Goal: Task Accomplishment & Management: Manage account settings

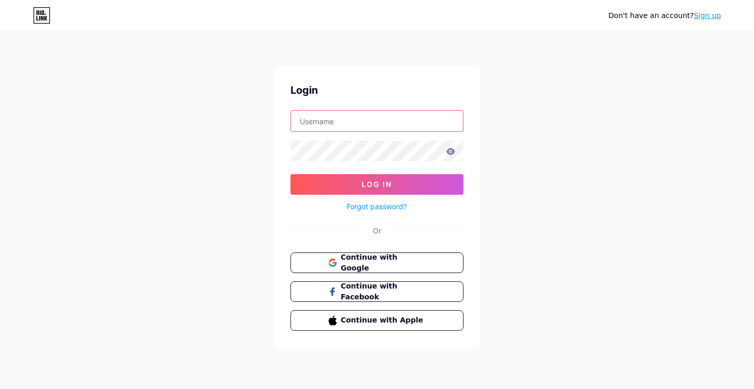
click at [325, 124] on input "text" at bounding box center [377, 121] width 172 height 21
click at [369, 351] on div "Don't have an account? Sign up Login sa Log In Forgot password? Or Continue wit…" at bounding box center [377, 190] width 754 height 380
click at [320, 117] on input "sa" at bounding box center [377, 121] width 172 height 21
type input "[EMAIL_ADDRESS][DOMAIN_NAME]"
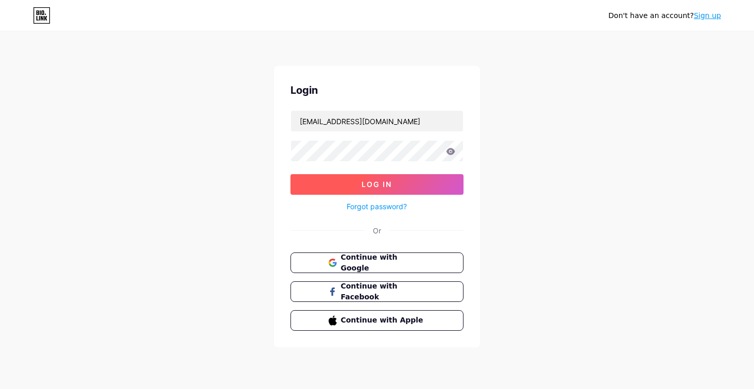
click at [291, 177] on button "Log In" at bounding box center [376, 184] width 173 height 21
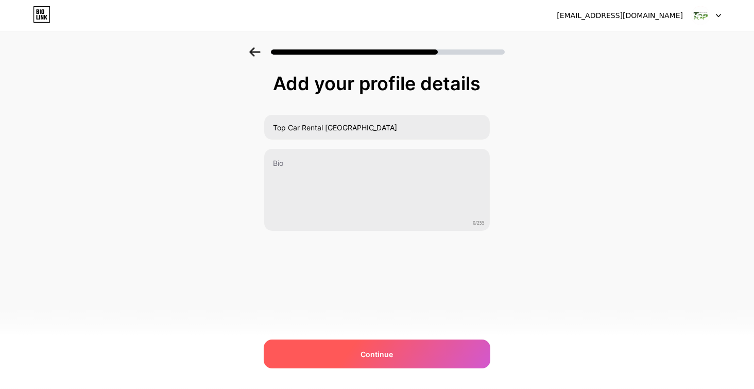
click at [448, 356] on div "Continue" at bounding box center [377, 353] width 227 height 29
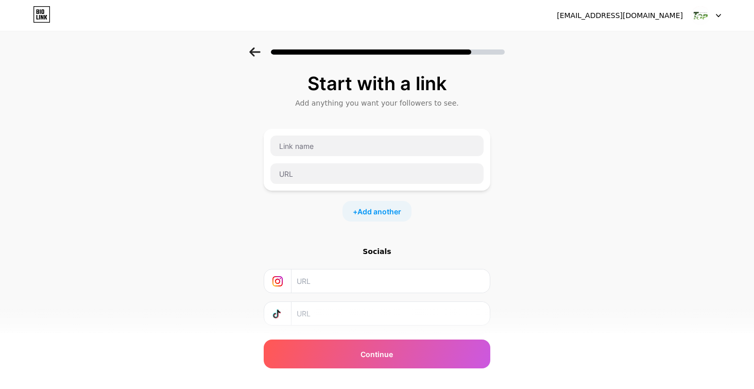
scroll to position [9, 0]
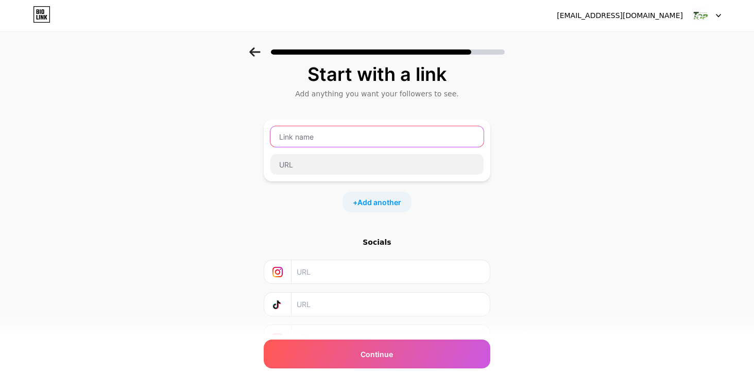
click at [421, 138] on input "text" at bounding box center [376, 136] width 213 height 21
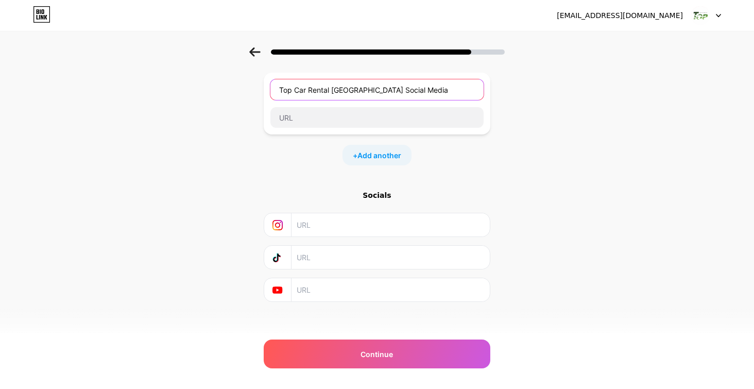
scroll to position [49, 0]
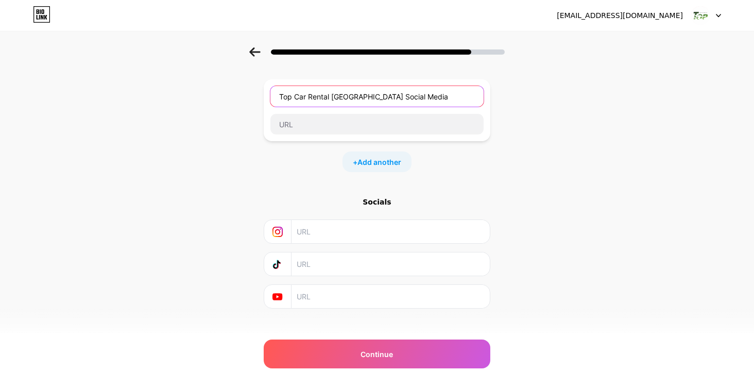
click at [355, 98] on input "Top Car Rental [GEOGRAPHIC_DATA] Social Media" at bounding box center [376, 96] width 213 height 21
type input "Top Car Rental [GEOGRAPHIC_DATA] on Social Media"
click at [602, 282] on div "Start with a link Add anything you want your followers to see. Top Car Rental […" at bounding box center [377, 179] width 754 height 362
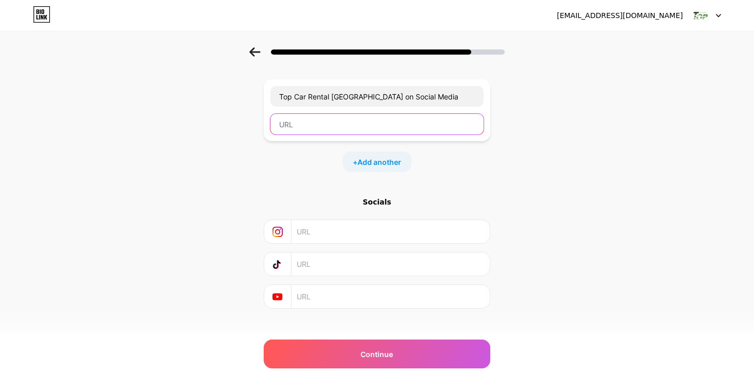
click at [397, 122] on input "text" at bounding box center [376, 124] width 213 height 21
click at [589, 285] on div "Start with a link Add anything you want your followers to see. Top Car Rental […" at bounding box center [377, 179] width 754 height 362
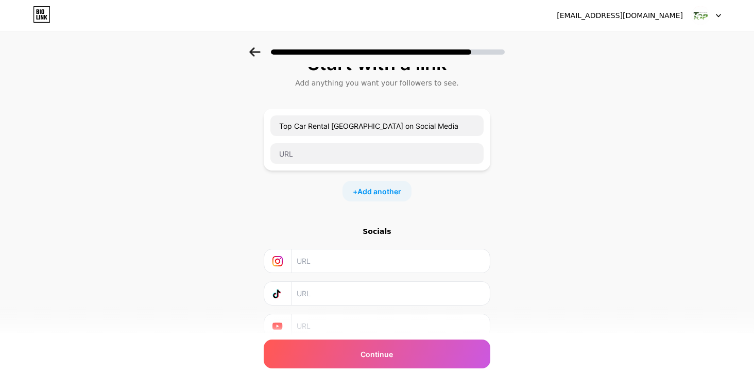
scroll to position [0, 0]
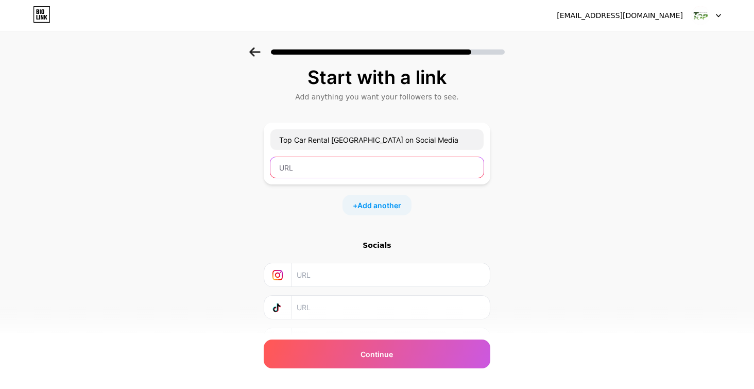
click at [452, 169] on input "text" at bounding box center [376, 167] width 213 height 21
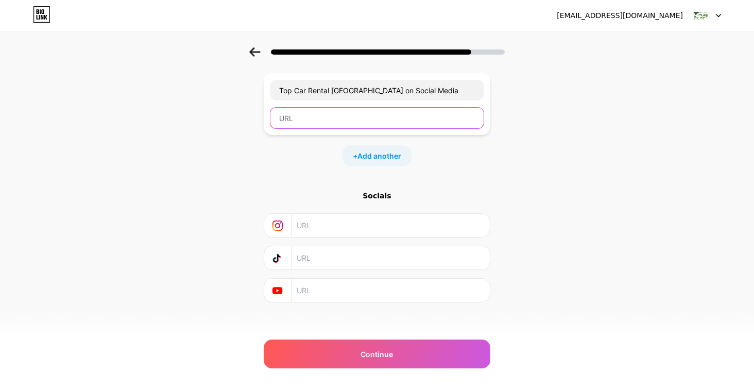
scroll to position [49, 0]
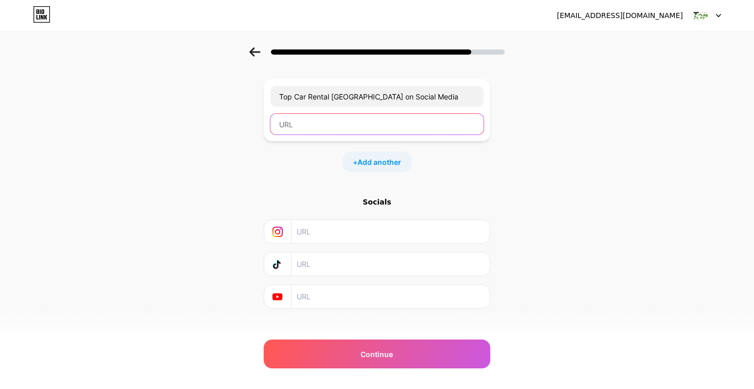
click at [433, 125] on input "text" at bounding box center [376, 124] width 213 height 21
type input "[URL][DOMAIN_NAME]"
click at [611, 292] on div "Start with a link Add anything you want your followers to see. Top Car Rental M…" at bounding box center [377, 179] width 754 height 362
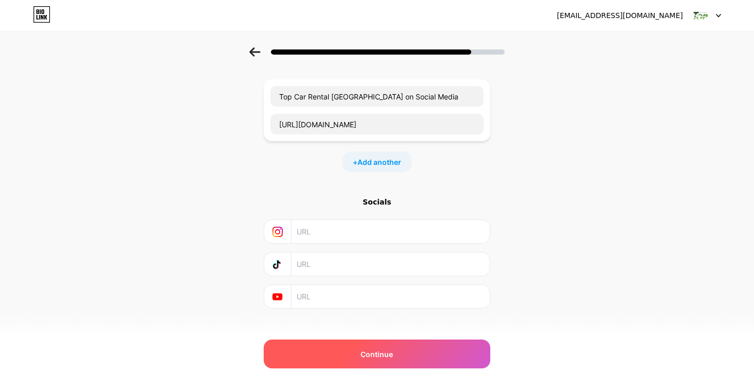
click at [445, 352] on div "Continue" at bounding box center [377, 353] width 227 height 29
click at [420, 341] on div "Continue" at bounding box center [377, 353] width 227 height 29
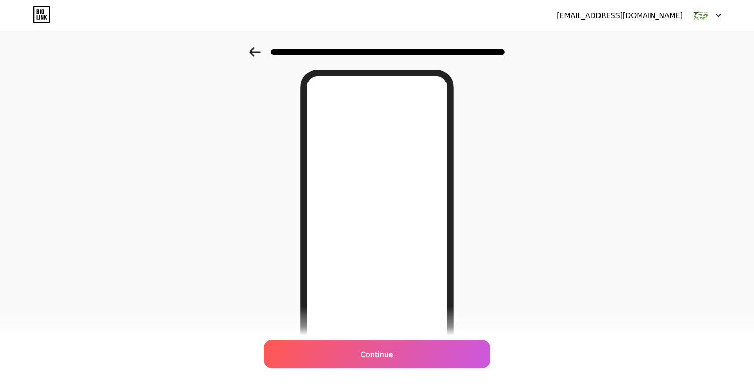
scroll to position [79, 0]
click at [413, 368] on div "Continue" at bounding box center [377, 353] width 227 height 29
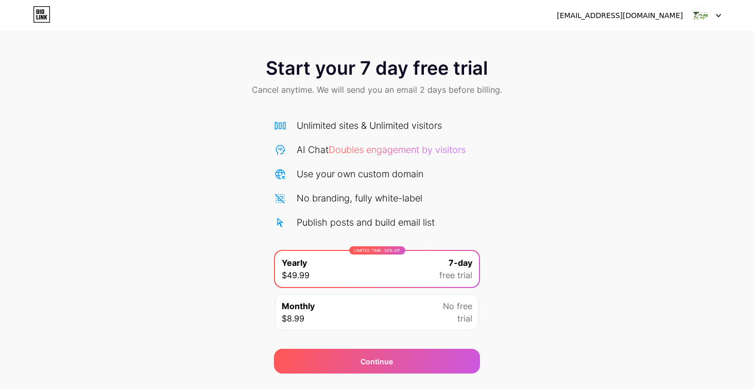
click at [699, 22] on img at bounding box center [701, 16] width 20 height 20
click at [658, 119] on div "Start your 7 day free trial Cancel anytime. We will send you an email 2 days be…" at bounding box center [377, 210] width 754 height 326
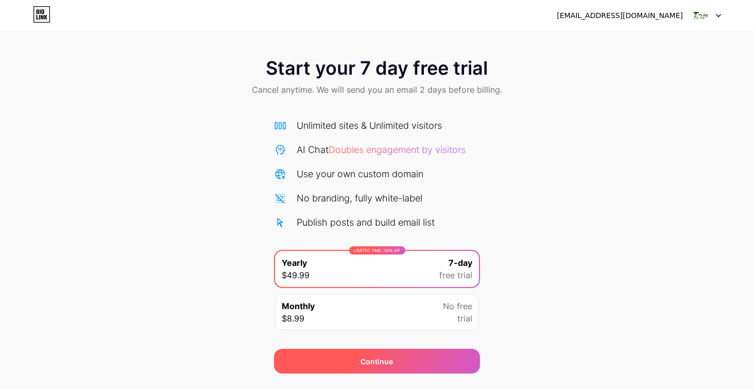
click at [426, 356] on div "Continue" at bounding box center [377, 361] width 206 height 25
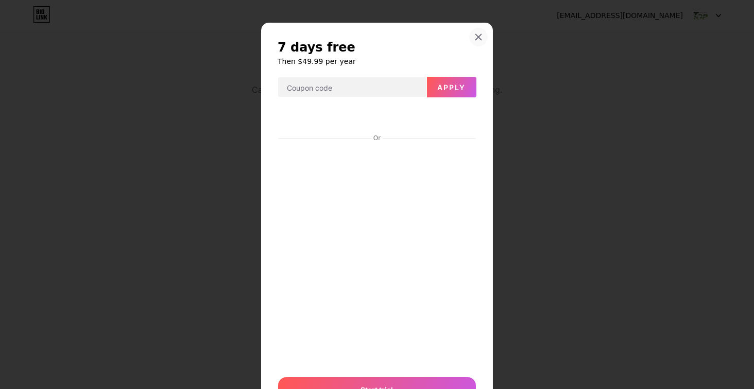
click at [477, 31] on div at bounding box center [478, 37] width 19 height 19
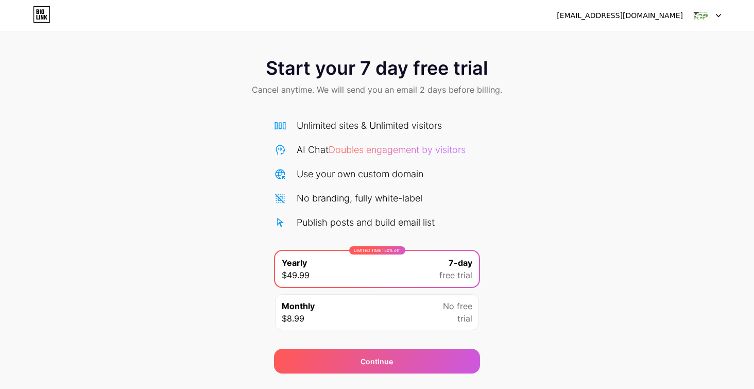
click at [589, 146] on div "Start your 7 day free trial Cancel anytime. We will send you an email 2 days be…" at bounding box center [377, 210] width 754 height 326
click at [57, 22] on div "[EMAIL_ADDRESS][DOMAIN_NAME] Logout" at bounding box center [377, 15] width 754 height 19
click at [49, 16] on icon at bounding box center [42, 15] width 16 height 16
click at [708, 19] on img at bounding box center [701, 16] width 20 height 20
click at [651, 128] on div "Start your 7 day free trial Cancel anytime. We will send you an email 2 days be…" at bounding box center [377, 210] width 754 height 326
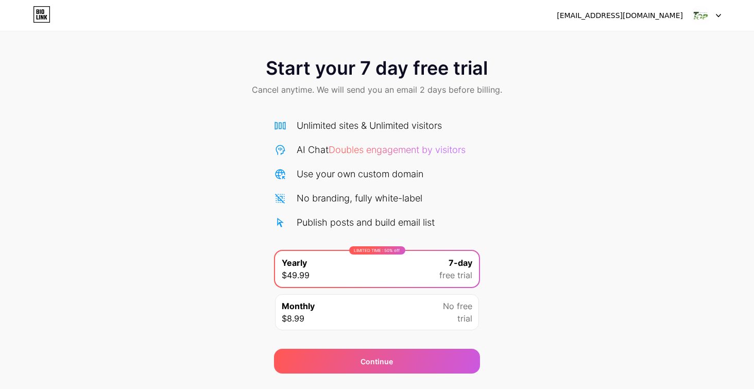
click at [44, 13] on icon at bounding box center [42, 14] width 18 height 16
click at [697, 19] on img at bounding box center [701, 16] width 20 height 20
click at [648, 15] on div "[EMAIL_ADDRESS][DOMAIN_NAME]" at bounding box center [620, 15] width 126 height 11
click at [664, 167] on div "Start your 7 day free trial Cancel anytime. We will send you an email 2 days be…" at bounding box center [377, 210] width 754 height 326
click at [471, 312] on span "trial" at bounding box center [464, 318] width 15 height 12
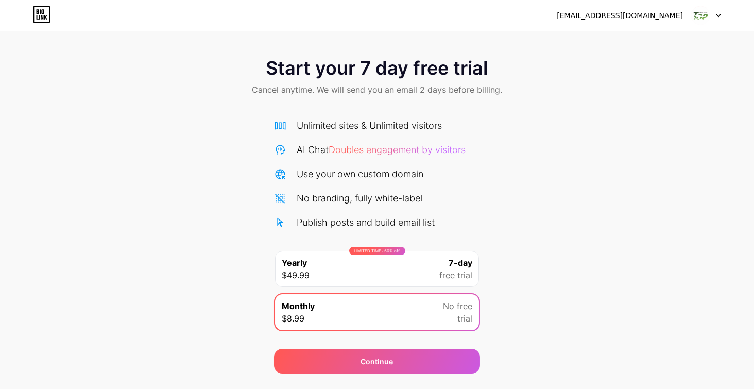
click at [465, 361] on div "Continue" at bounding box center [377, 361] width 206 height 25
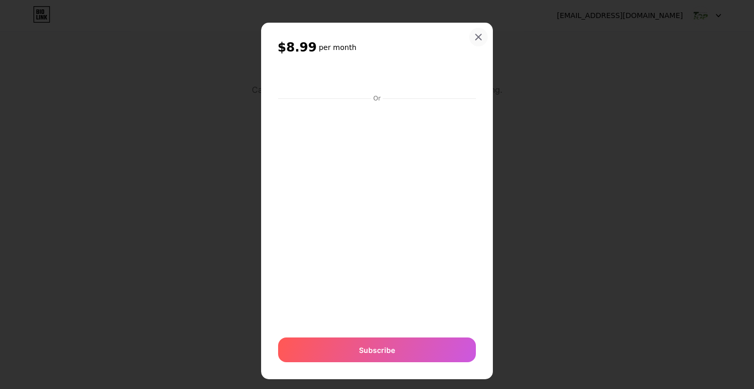
click at [472, 46] on div at bounding box center [478, 37] width 19 height 19
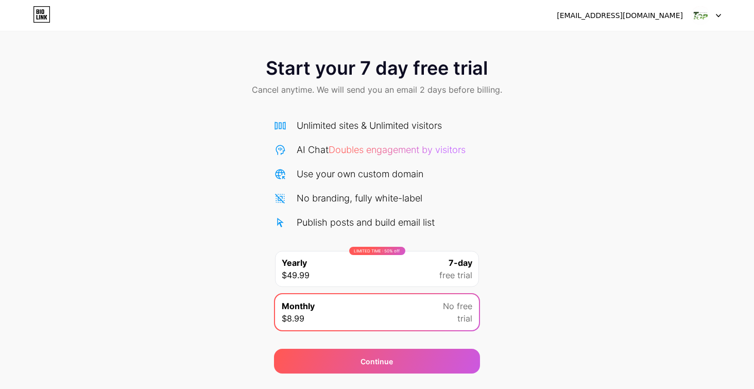
click at [708, 15] on img at bounding box center [701, 16] width 20 height 20
click at [666, 40] on li "Logout" at bounding box center [657, 42] width 128 height 28
